Goal: Information Seeking & Learning: Learn about a topic

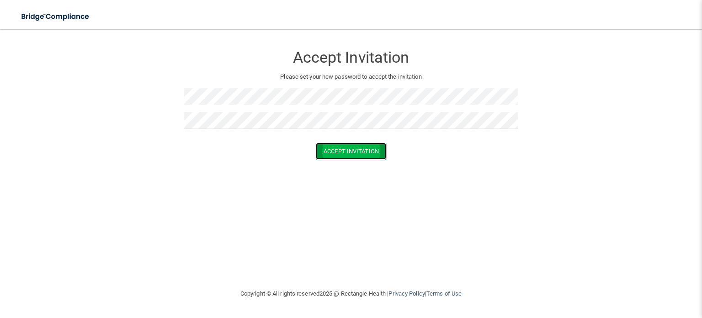
click at [332, 156] on button "Accept Invitation" at bounding box center [351, 151] width 70 height 17
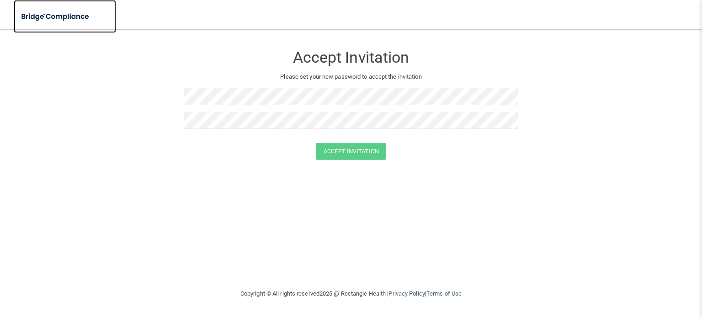
click at [69, 22] on img at bounding box center [56, 16] width 84 height 19
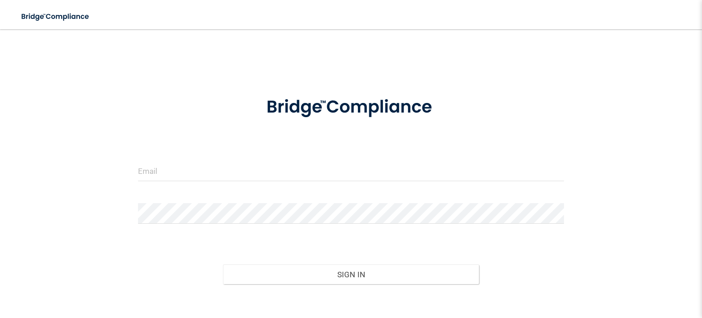
click at [192, 151] on form "Invalid email/password. You don't have permission to access that page. Sign In …" at bounding box center [351, 206] width 426 height 245
click at [191, 176] on input "email" at bounding box center [351, 170] width 426 height 21
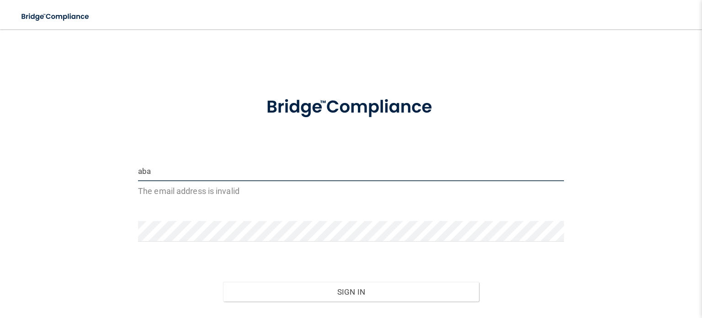
type input "[EMAIL_ADDRESS][DOMAIN_NAME]"
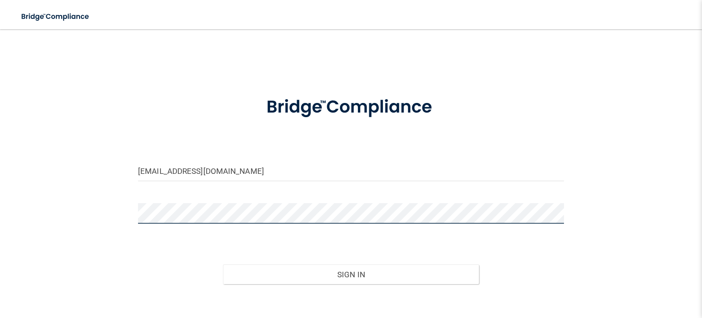
click at [223, 264] on button "Sign In" at bounding box center [350, 274] width 255 height 20
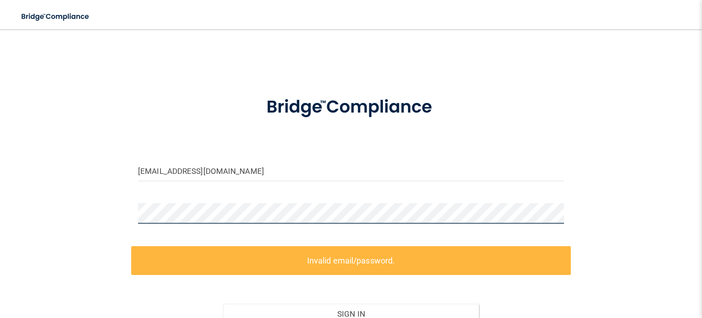
scroll to position [88, 0]
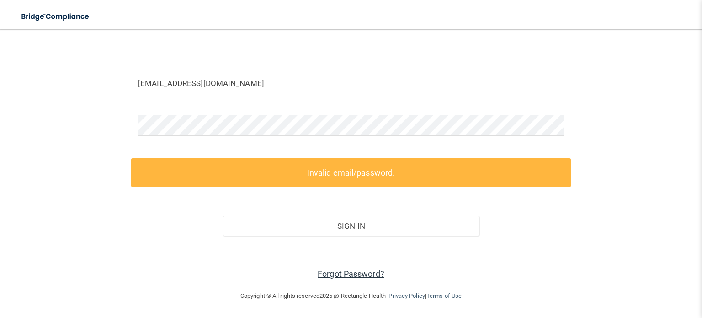
click at [328, 275] on link "Forgot Password?" at bounding box center [351, 274] width 67 height 10
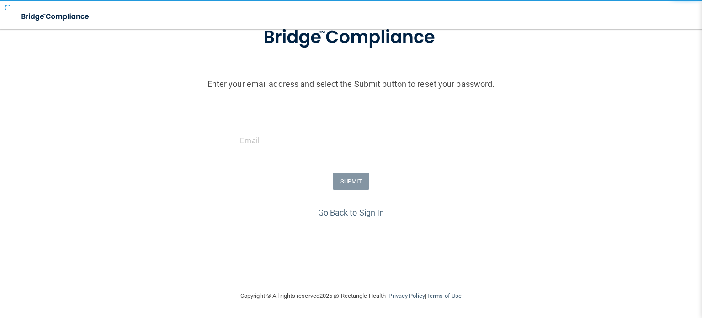
scroll to position [70, 0]
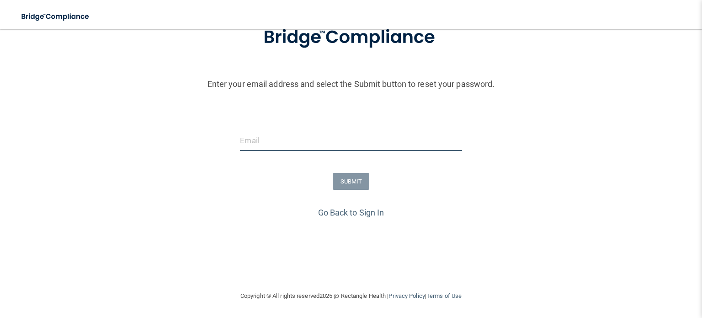
click at [322, 132] on input "email" at bounding box center [351, 140] width 222 height 21
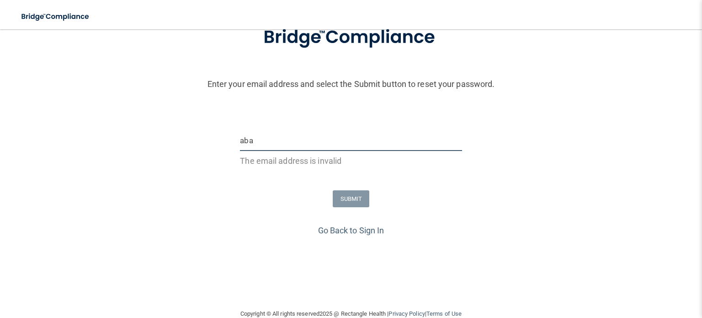
type input "[EMAIL_ADDRESS][DOMAIN_NAME]"
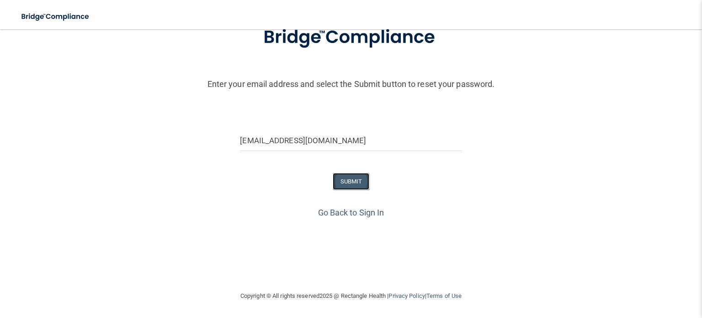
click at [345, 185] on button "SUBMIT" at bounding box center [351, 181] width 37 height 17
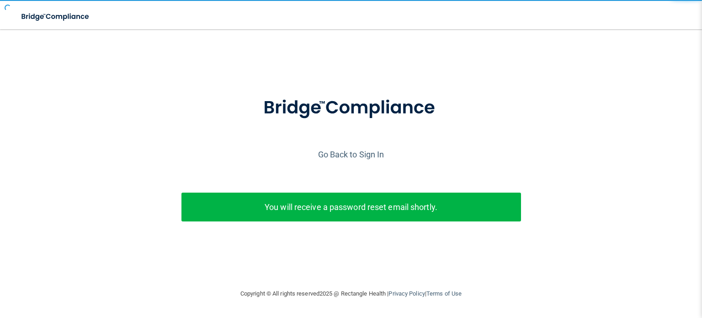
scroll to position [0, 0]
click at [345, 185] on div "Enter your email address and select the Submit button to reset your password. a…" at bounding box center [351, 173] width 693 height 178
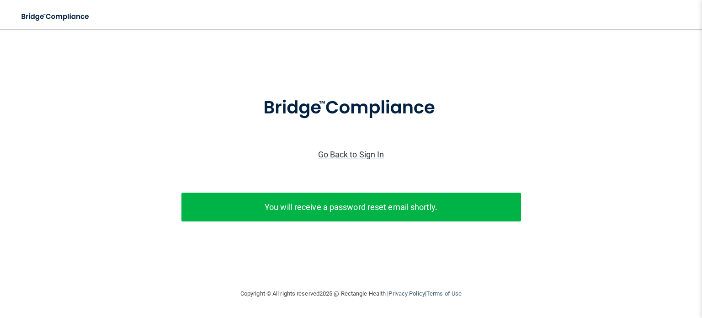
click at [356, 155] on link "Go Back to Sign In" at bounding box center [351, 154] width 66 height 10
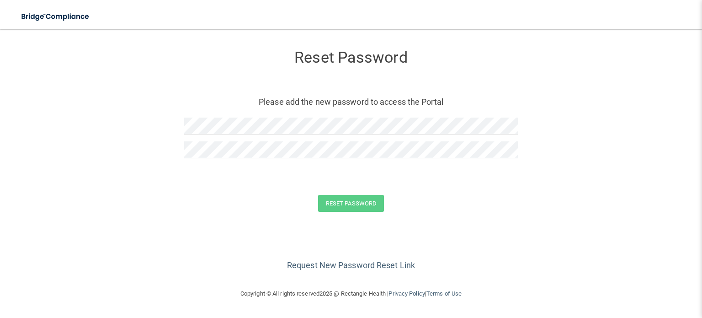
click at [219, 136] on div at bounding box center [351, 129] width 334 height 24
click at [353, 202] on button "Reset Password" at bounding box center [351, 203] width 66 height 17
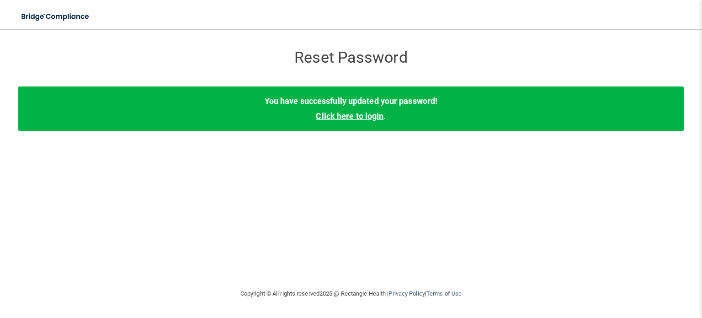
click at [371, 112] on link "Click here to login" at bounding box center [350, 116] width 68 height 10
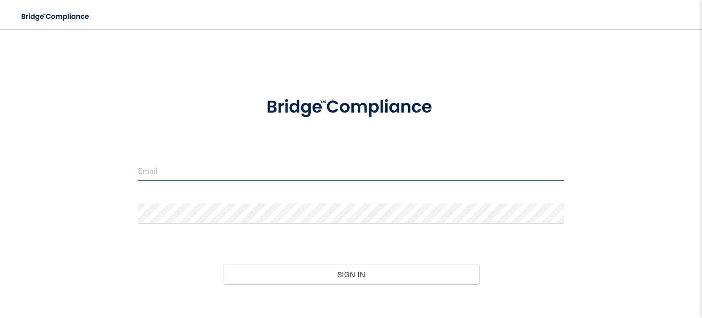
click at [237, 167] on input "email" at bounding box center [351, 170] width 426 height 21
type input "[EMAIL_ADDRESS][DOMAIN_NAME]"
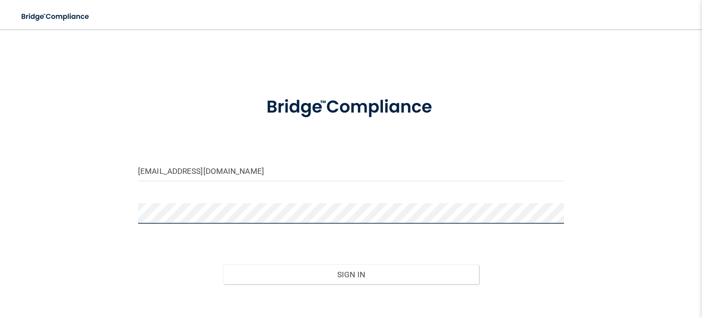
click at [223, 264] on button "Sign In" at bounding box center [350, 274] width 255 height 20
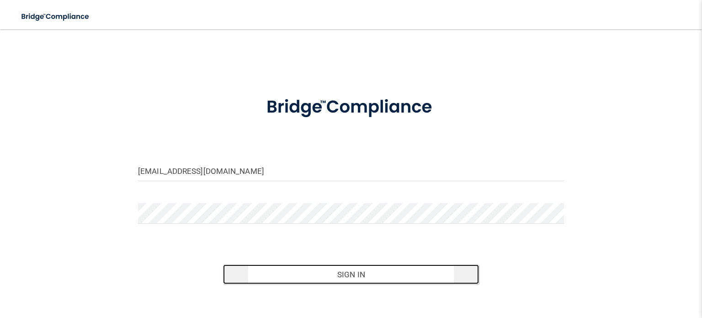
click at [305, 272] on button "Sign In" at bounding box center [350, 274] width 255 height 20
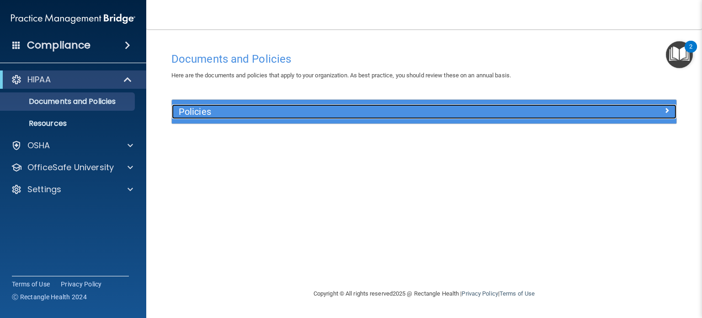
click at [620, 113] on div at bounding box center [613, 109] width 126 height 11
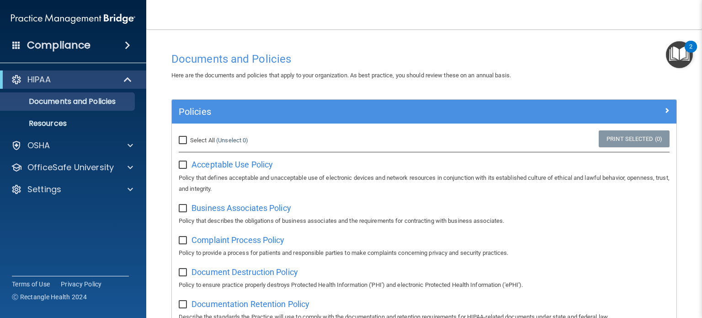
click at [181, 142] on input "Select All (Unselect 0) Unselect All" at bounding box center [184, 140] width 11 height 7
checkbox input "true"
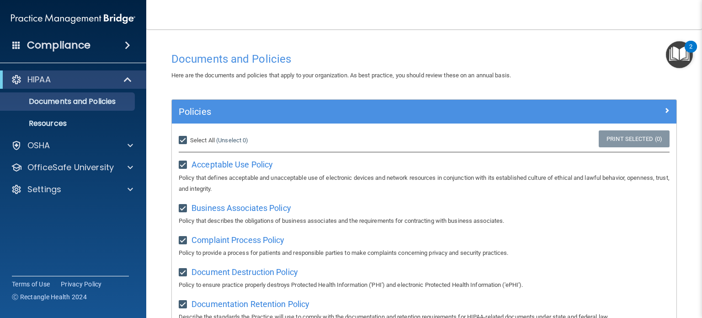
checkbox input "true"
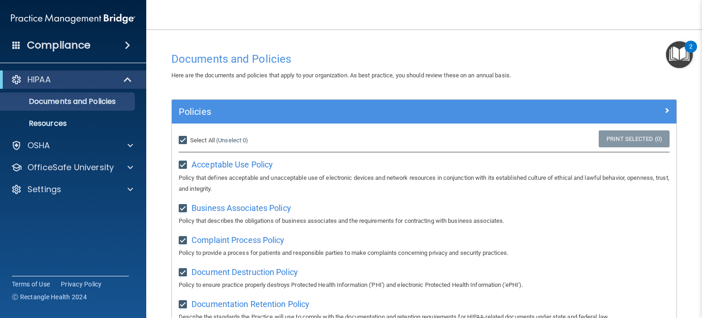
checkbox input "true"
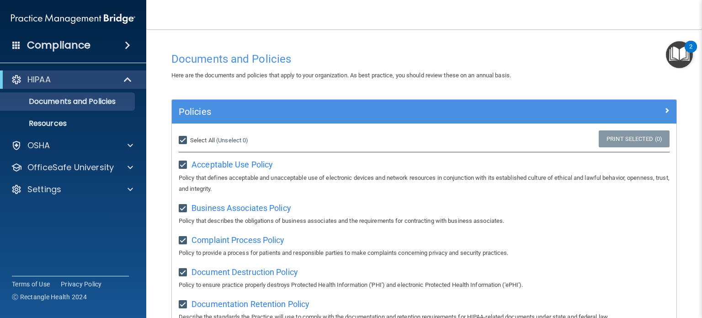
checkbox input "true"
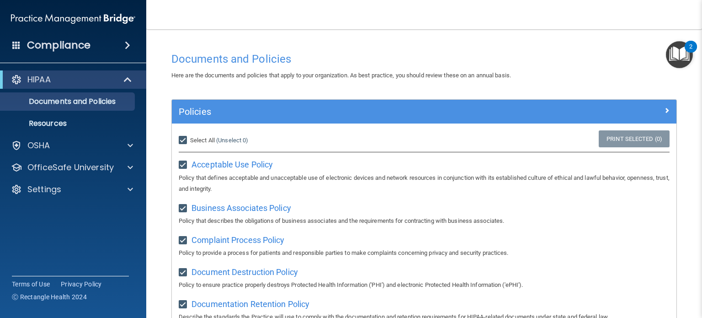
checkbox input "true"
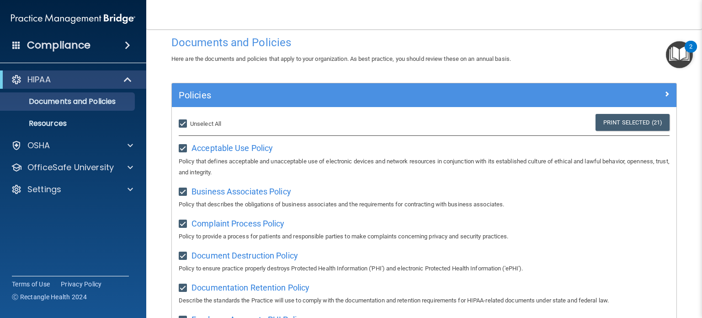
scroll to position [16, 0]
click at [149, 87] on main "Documents and Policies Here are the documents and policies that apply to your o…" at bounding box center [424, 173] width 556 height 288
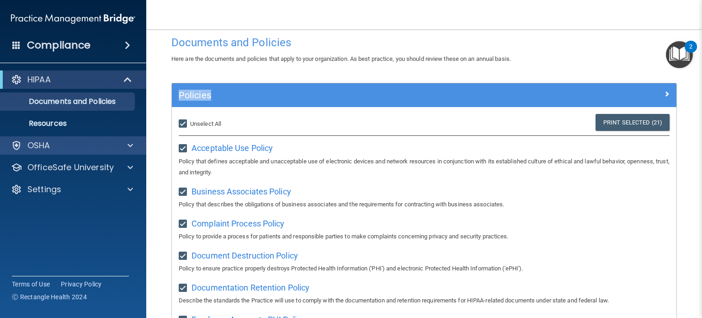
click at [33, 151] on div "OSHA" at bounding box center [73, 145] width 147 height 18
click at [127, 146] on div at bounding box center [128, 145] width 23 height 11
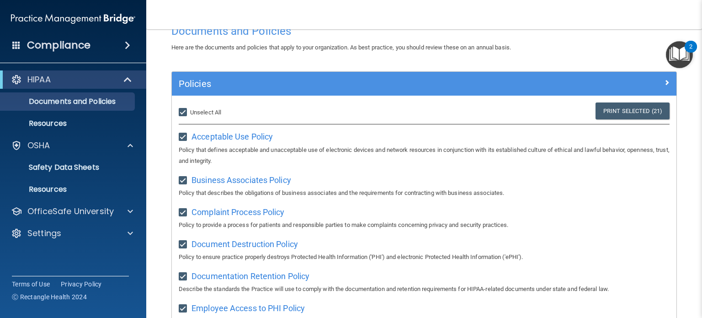
scroll to position [27, 0]
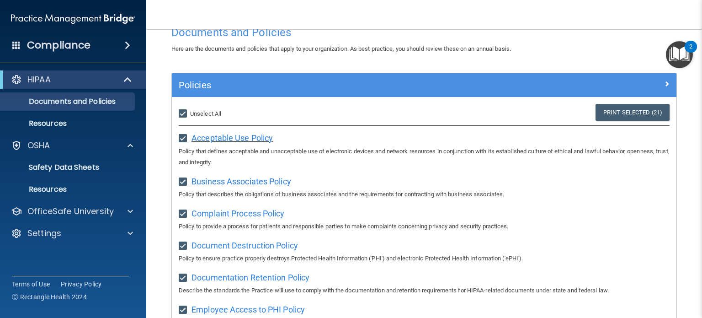
click at [218, 138] on span "Acceptable Use Policy" at bounding box center [231, 138] width 81 height 10
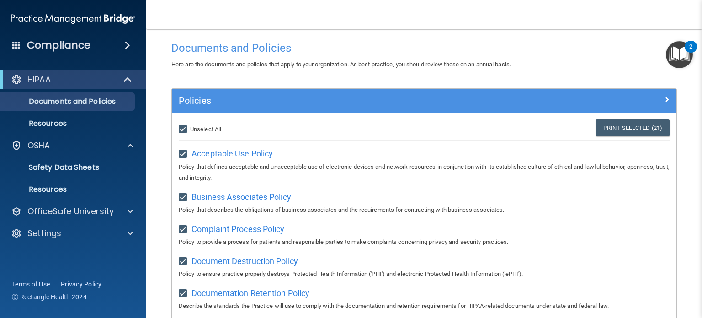
scroll to position [0, 0]
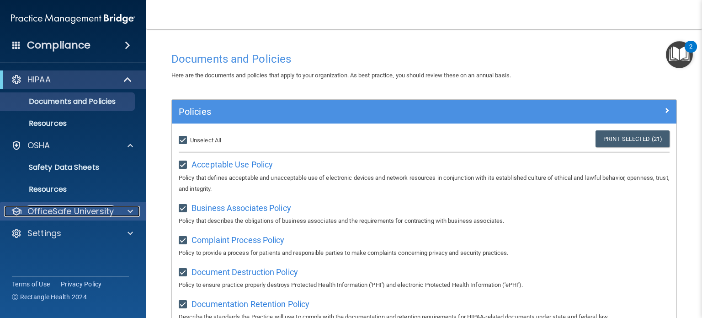
click at [123, 216] on div at bounding box center [128, 211] width 23 height 11
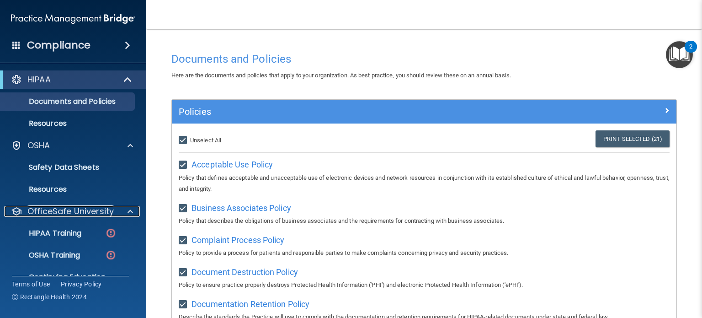
scroll to position [39, 0]
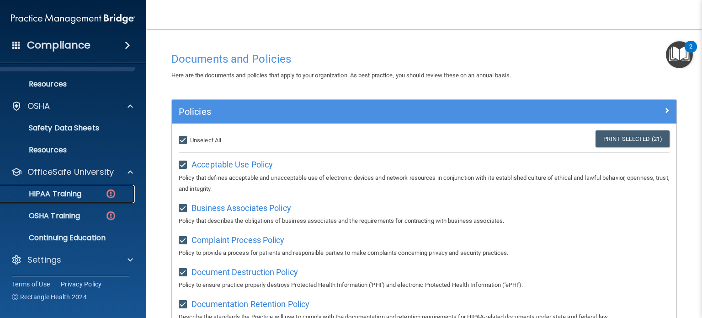
click at [62, 190] on p "HIPAA Training" at bounding box center [43, 193] width 75 height 9
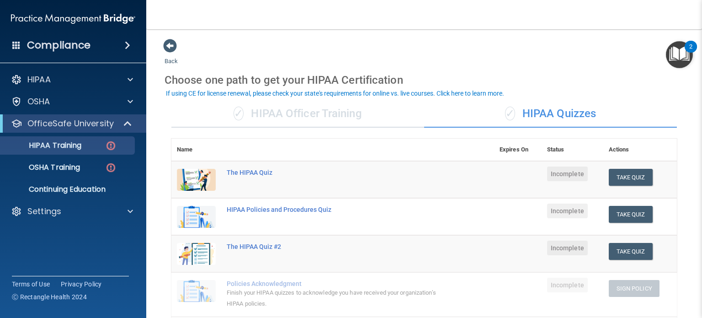
click at [317, 118] on div "✓ HIPAA Officer Training" at bounding box center [297, 113] width 253 height 27
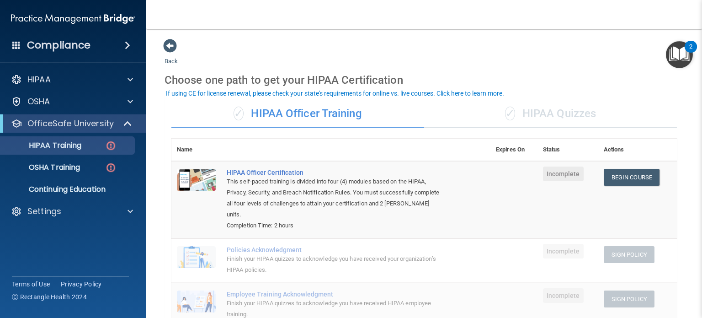
click at [538, 107] on div "✓ HIPAA Quizzes" at bounding box center [550, 113] width 253 height 27
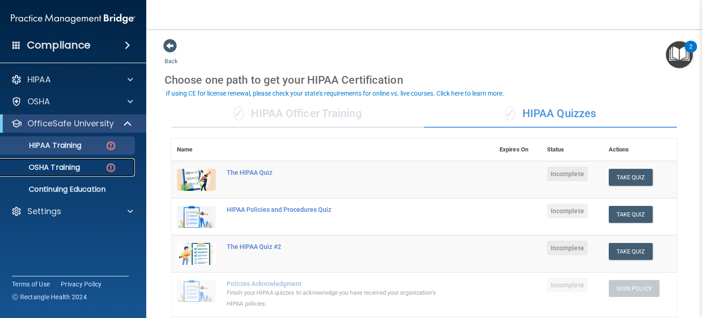
click at [44, 172] on link "OSHA Training" at bounding box center [63, 167] width 144 height 18
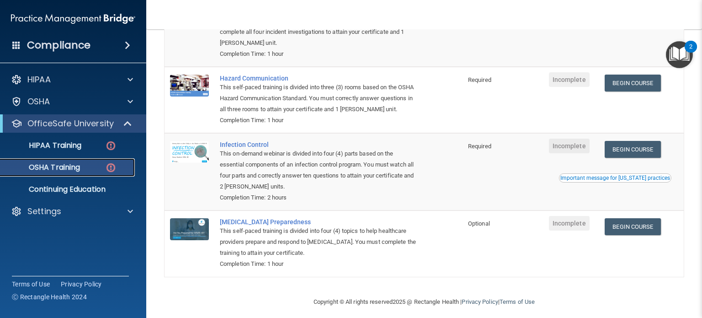
scroll to position [143, 0]
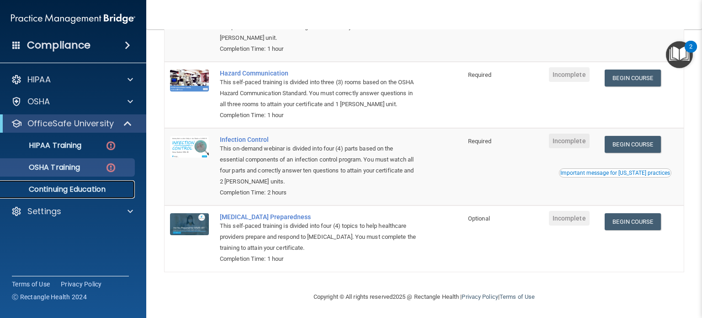
click at [115, 187] on p "Continuing Education" at bounding box center [68, 189] width 125 height 9
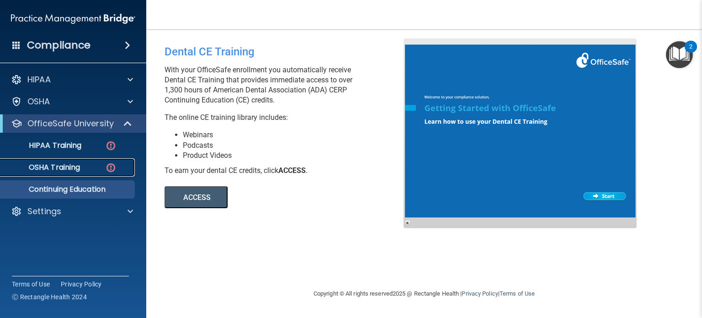
click at [97, 165] on div "OSHA Training" at bounding box center [68, 167] width 125 height 9
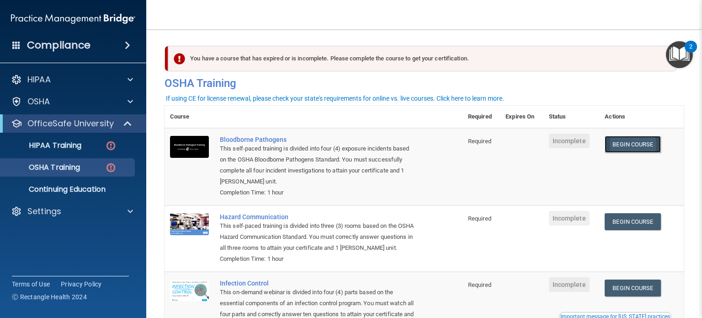
click at [635, 141] on link "Begin Course" at bounding box center [633, 144] width 56 height 17
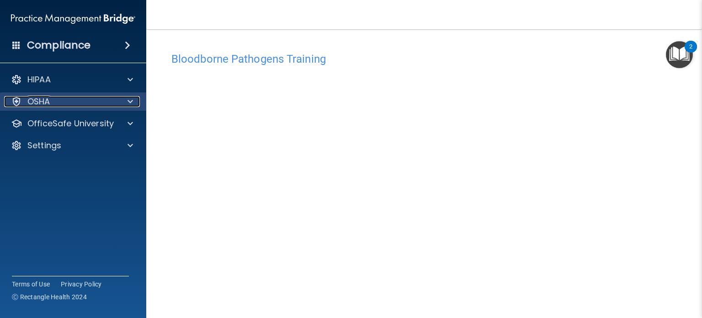
click at [106, 101] on div "OSHA" at bounding box center [60, 101] width 113 height 11
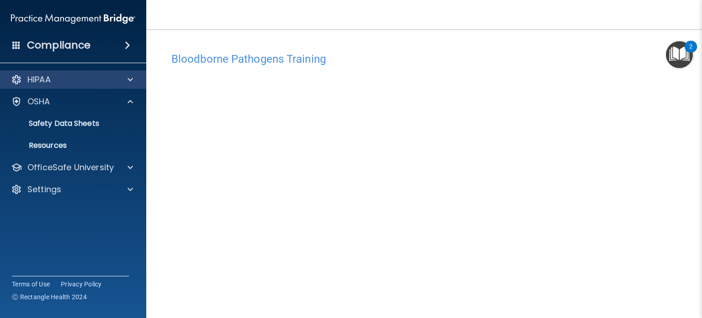
click at [124, 87] on div "HIPAA" at bounding box center [73, 79] width 147 height 18
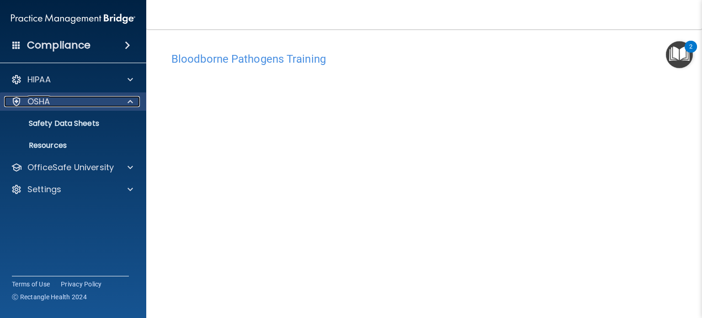
click at [77, 106] on div "OSHA" at bounding box center [60, 101] width 113 height 11
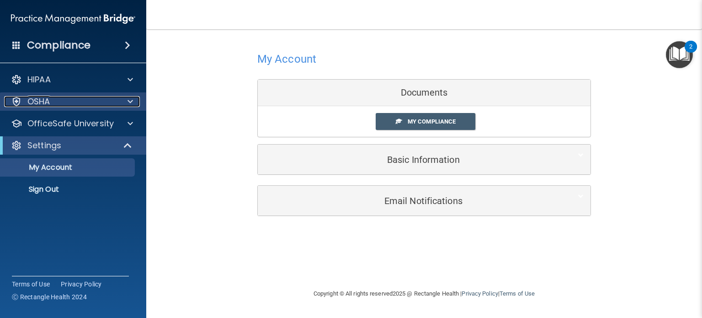
click at [131, 106] on span at bounding box center [129, 101] width 5 height 11
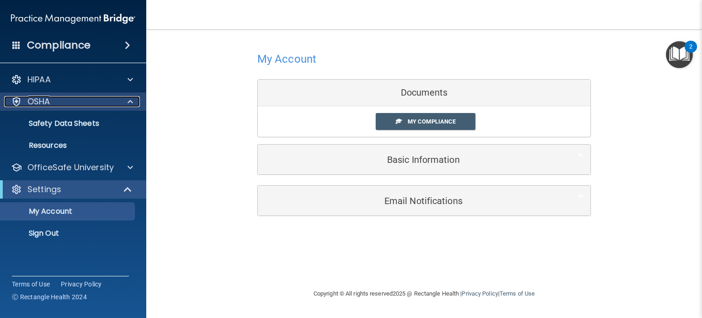
click at [46, 106] on p "OSHA" at bounding box center [38, 101] width 23 height 11
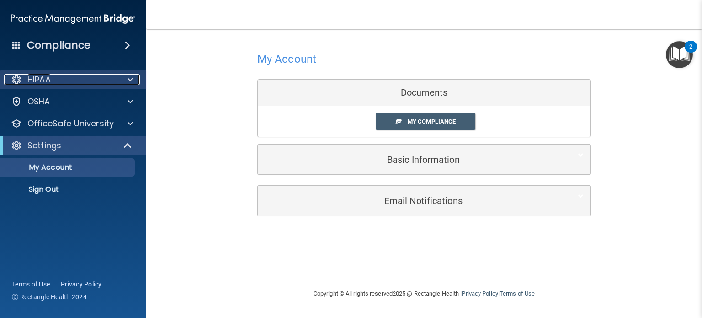
click at [103, 75] on div "HIPAA" at bounding box center [60, 79] width 113 height 11
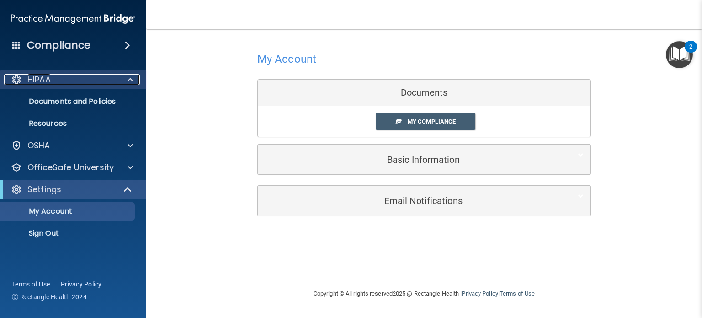
click at [37, 81] on p "HIPAA" at bounding box center [38, 79] width 23 height 11
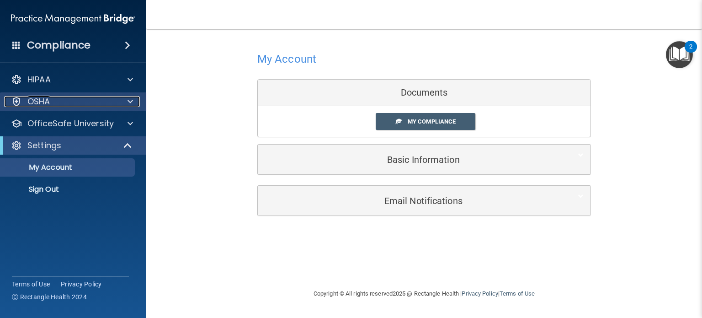
click at [56, 106] on div "OSHA" at bounding box center [60, 101] width 113 height 11
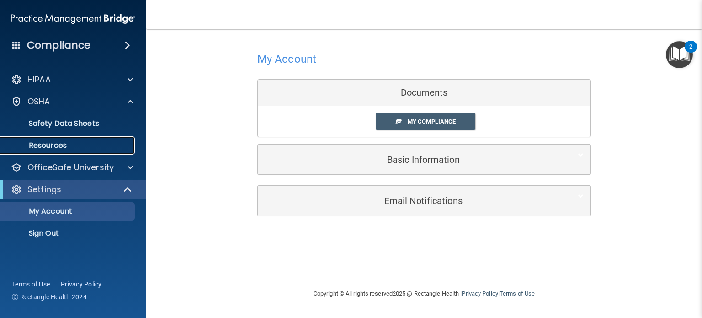
click at [52, 143] on p "Resources" at bounding box center [68, 145] width 125 height 9
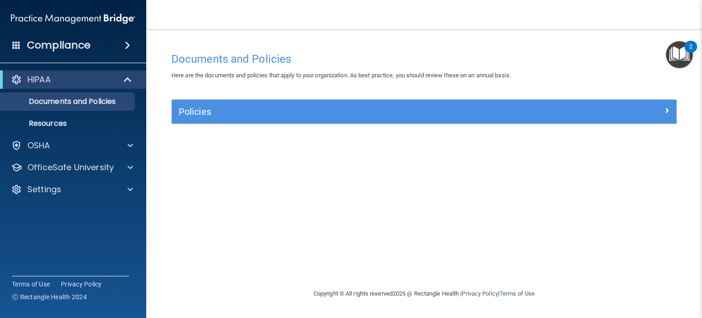
click at [494, 126] on div "Policies Select All (Unselect 0) Unselect All Print Selected (0) Acceptable Use…" at bounding box center [424, 116] width 519 height 35
click at [584, 121] on div "Policies" at bounding box center [424, 112] width 505 height 24
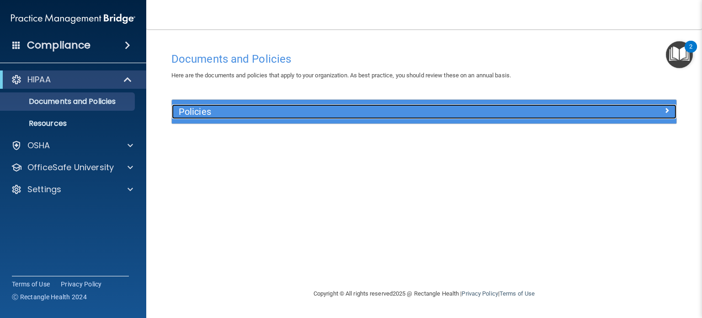
click at [668, 112] on span at bounding box center [666, 110] width 5 height 11
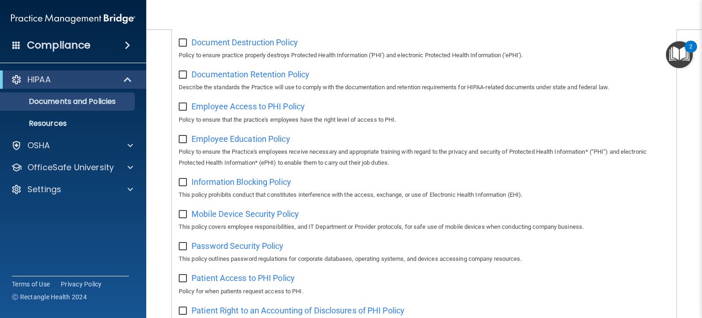
scroll to position [204, 0]
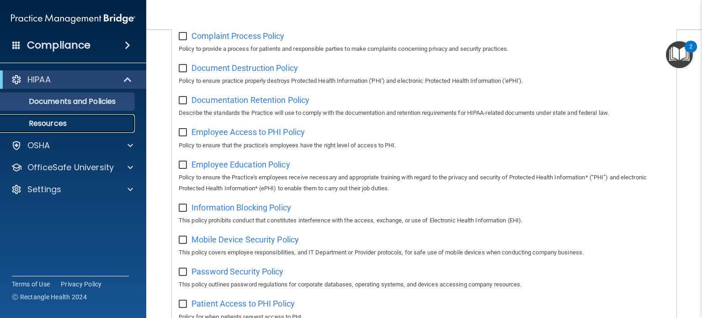
click at [68, 128] on link "Resources" at bounding box center [63, 123] width 144 height 18
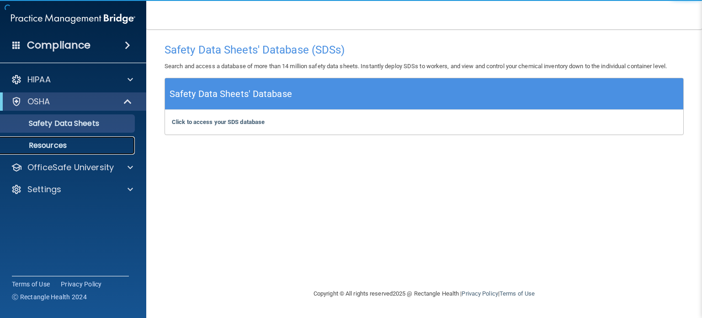
click at [71, 150] on link "Resources" at bounding box center [63, 145] width 144 height 18
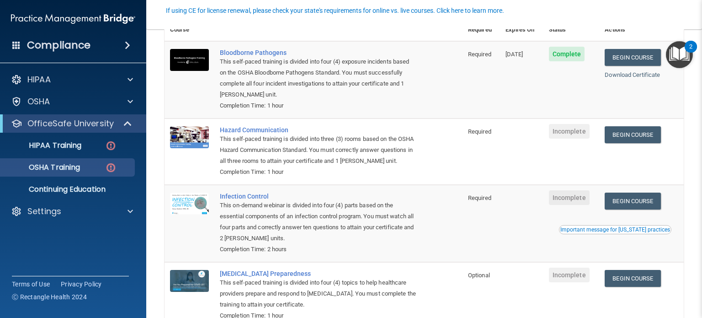
scroll to position [88, 0]
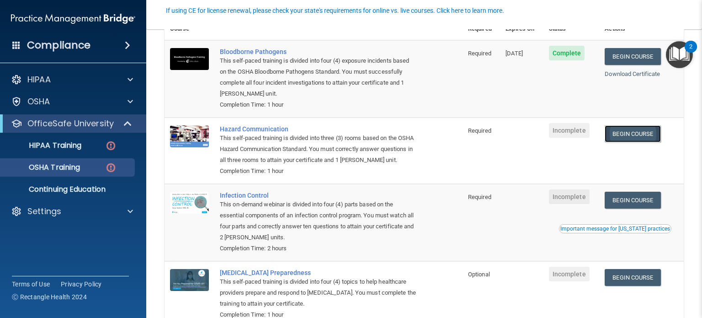
click at [660, 132] on link "Begin Course" at bounding box center [633, 133] width 56 height 17
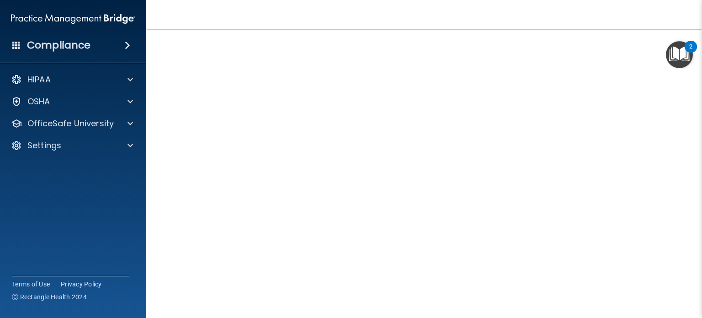
scroll to position [26, 0]
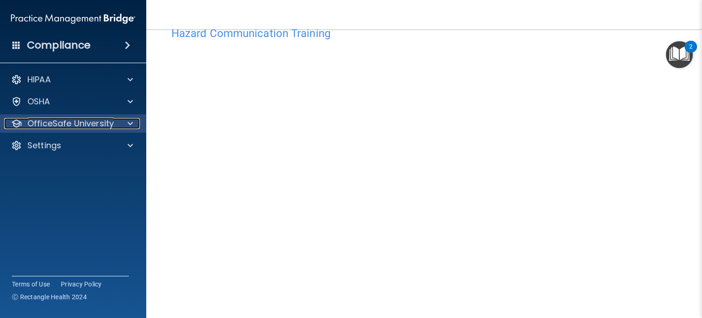
click at [104, 124] on p "OfficeSafe University" at bounding box center [70, 123] width 86 height 11
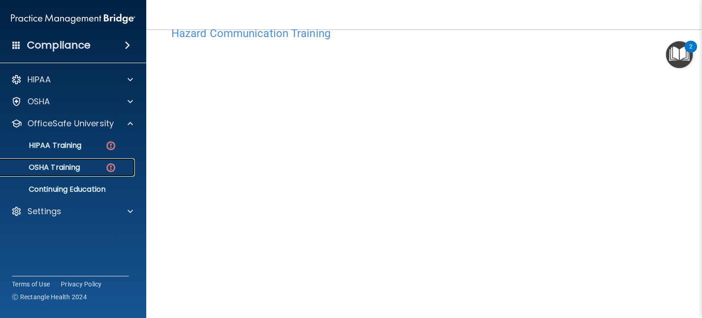
click at [81, 161] on link "OSHA Training" at bounding box center [63, 167] width 144 height 18
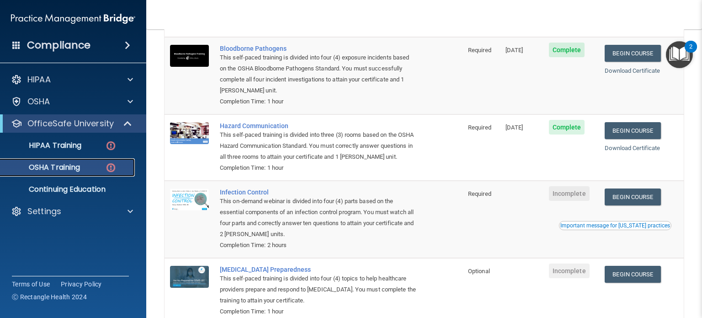
scroll to position [143, 0]
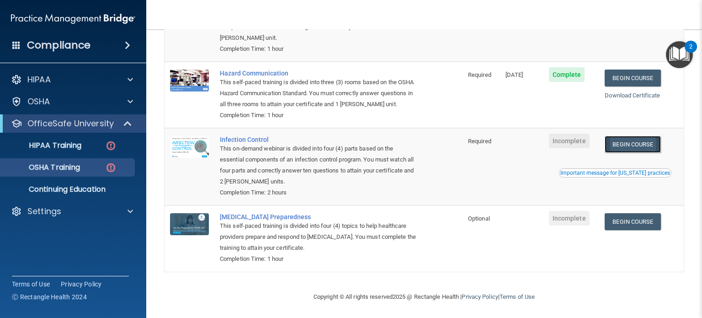
click at [660, 140] on link "Begin Course" at bounding box center [633, 144] width 56 height 17
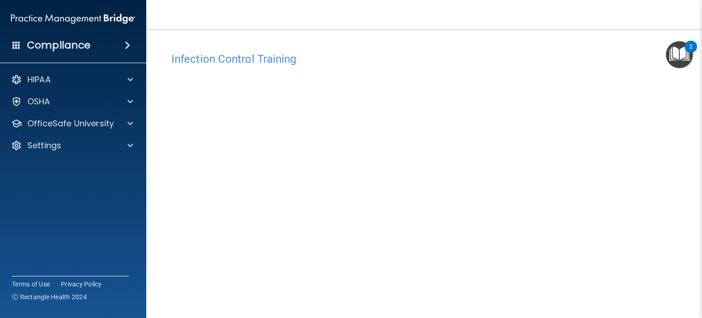
scroll to position [1, 0]
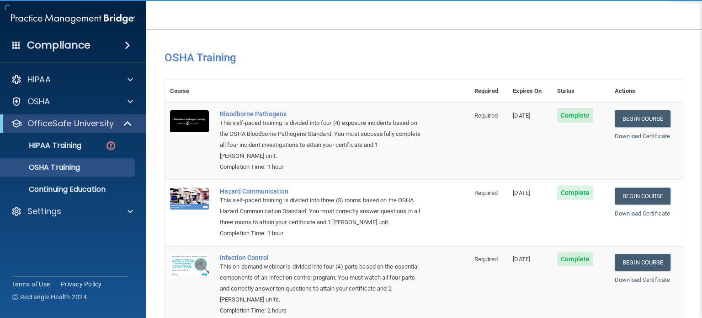
scroll to position [118, 0]
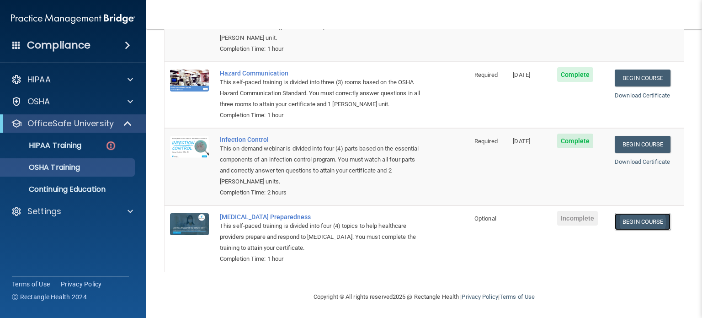
click at [626, 219] on link "Begin Course" at bounding box center [643, 221] width 56 height 17
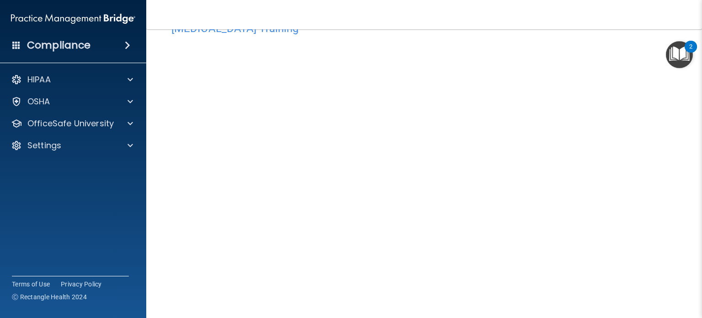
scroll to position [32, 0]
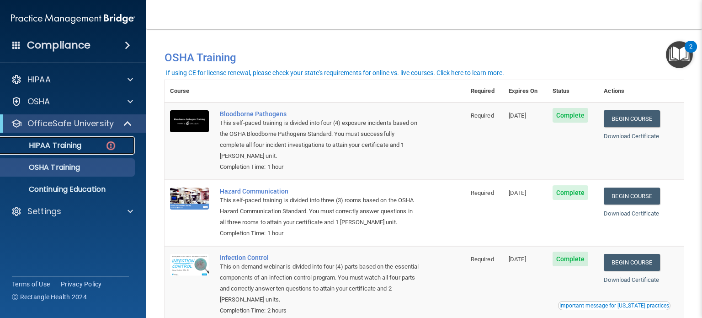
click at [98, 146] on div "HIPAA Training" at bounding box center [68, 145] width 125 height 9
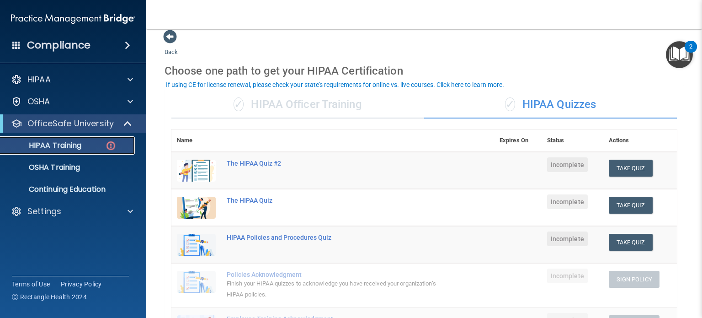
scroll to position [8, 0]
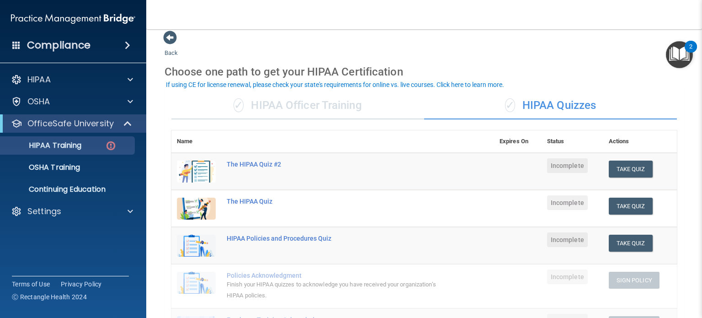
click at [311, 116] on div "✓ HIPAA Officer Training" at bounding box center [297, 105] width 253 height 27
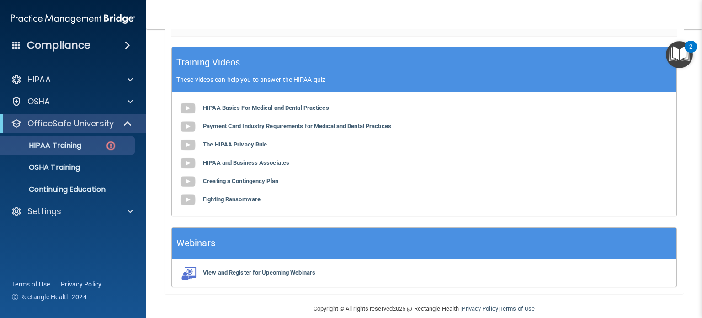
scroll to position [0, 0]
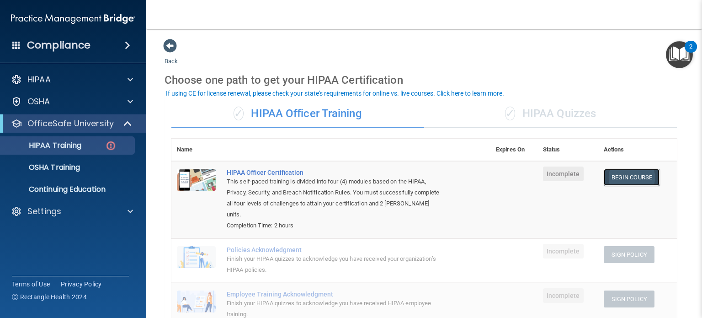
click at [651, 178] on link "Begin Course" at bounding box center [632, 177] width 56 height 17
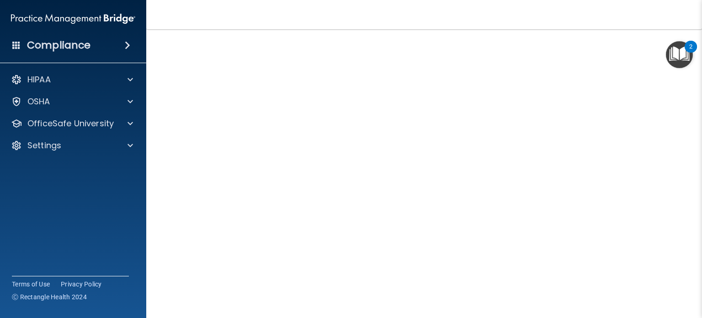
scroll to position [59, 0]
click at [132, 80] on span at bounding box center [129, 79] width 5 height 11
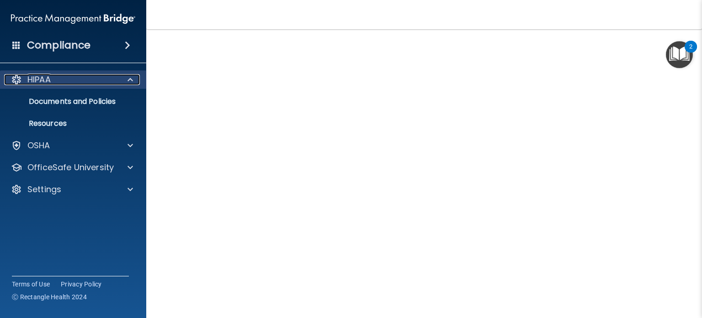
click at [132, 80] on span at bounding box center [129, 79] width 5 height 11
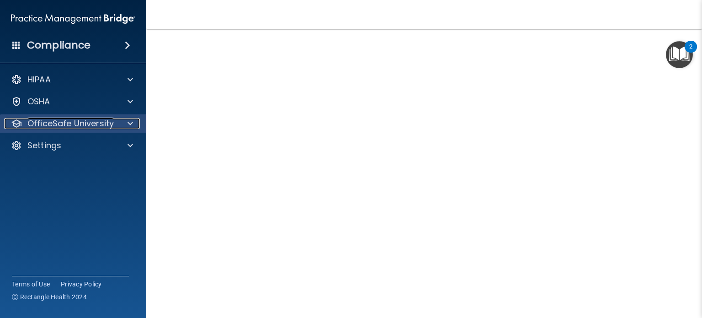
click at [132, 124] on span at bounding box center [129, 123] width 5 height 11
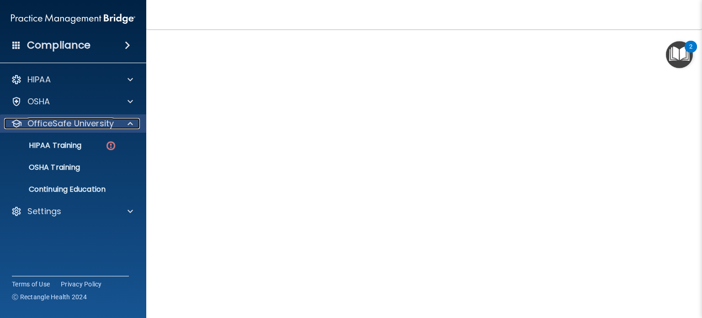
click at [132, 124] on span at bounding box center [129, 123] width 5 height 11
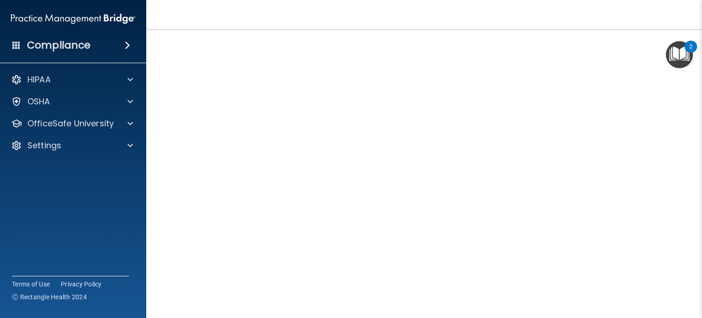
scroll to position [55, 0]
click at [141, 121] on div "OfficeSafe University" at bounding box center [73, 123] width 147 height 18
click at [136, 125] on div at bounding box center [128, 123] width 23 height 11
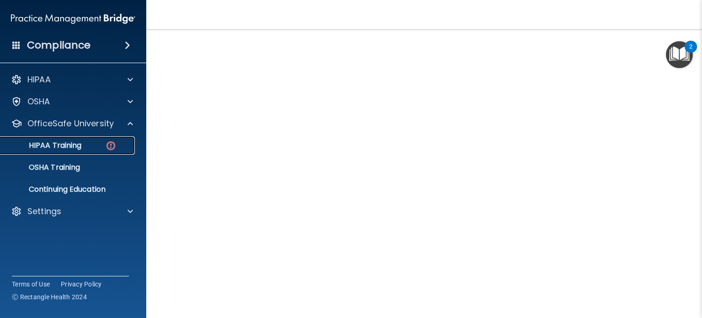
click at [90, 142] on div "HIPAA Training" at bounding box center [68, 145] width 125 height 9
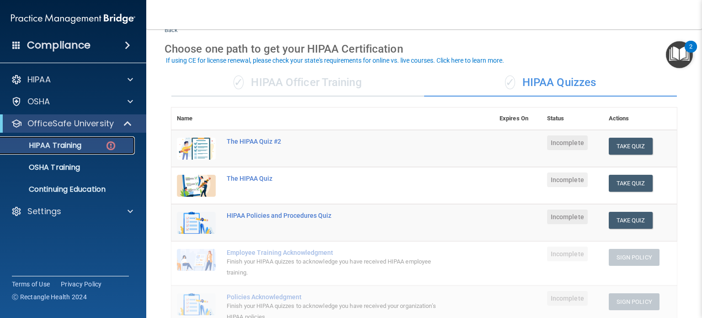
scroll to position [32, 0]
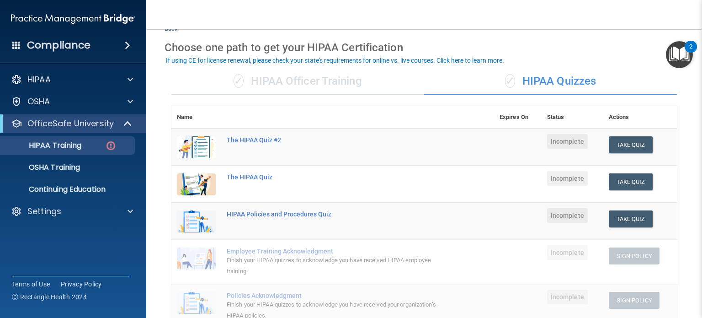
click at [331, 74] on div "✓ HIPAA Officer Training" at bounding box center [297, 81] width 253 height 27
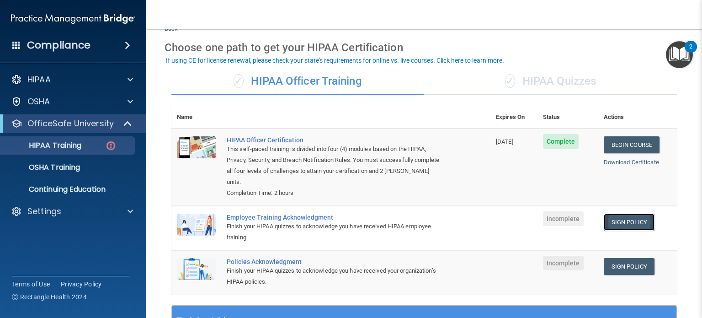
click at [605, 213] on link "Sign Policy" at bounding box center [629, 221] width 51 height 17
click at [631, 258] on link "Sign Policy" at bounding box center [629, 266] width 51 height 17
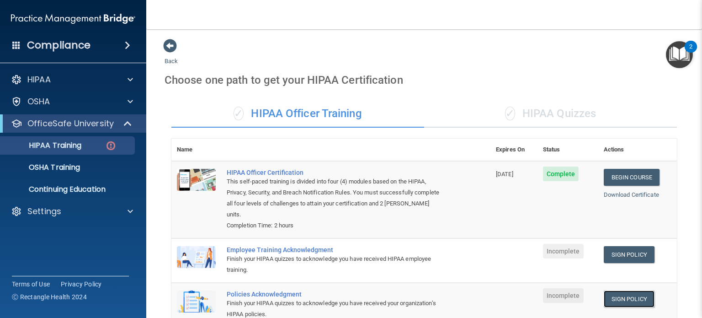
scroll to position [1, 0]
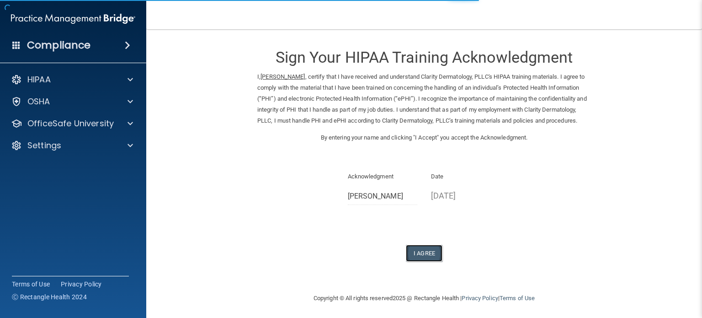
click at [432, 261] on button "I Agree" at bounding box center [424, 252] width 37 height 17
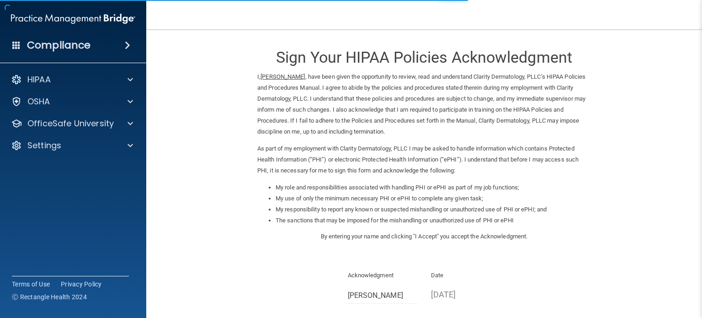
scroll to position [101, 0]
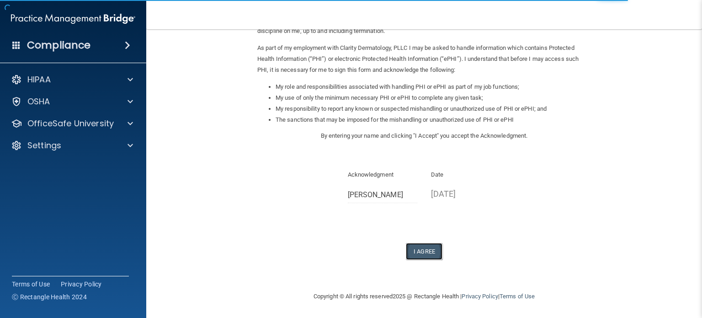
click at [435, 250] on button "I Agree" at bounding box center [424, 251] width 37 height 17
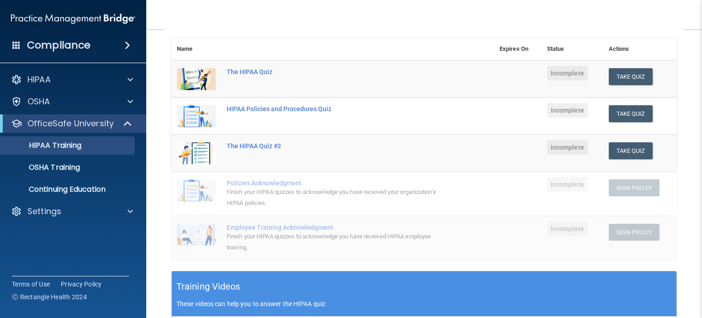
scroll to position [102, 0]
